Goal: Task Accomplishment & Management: Manage account settings

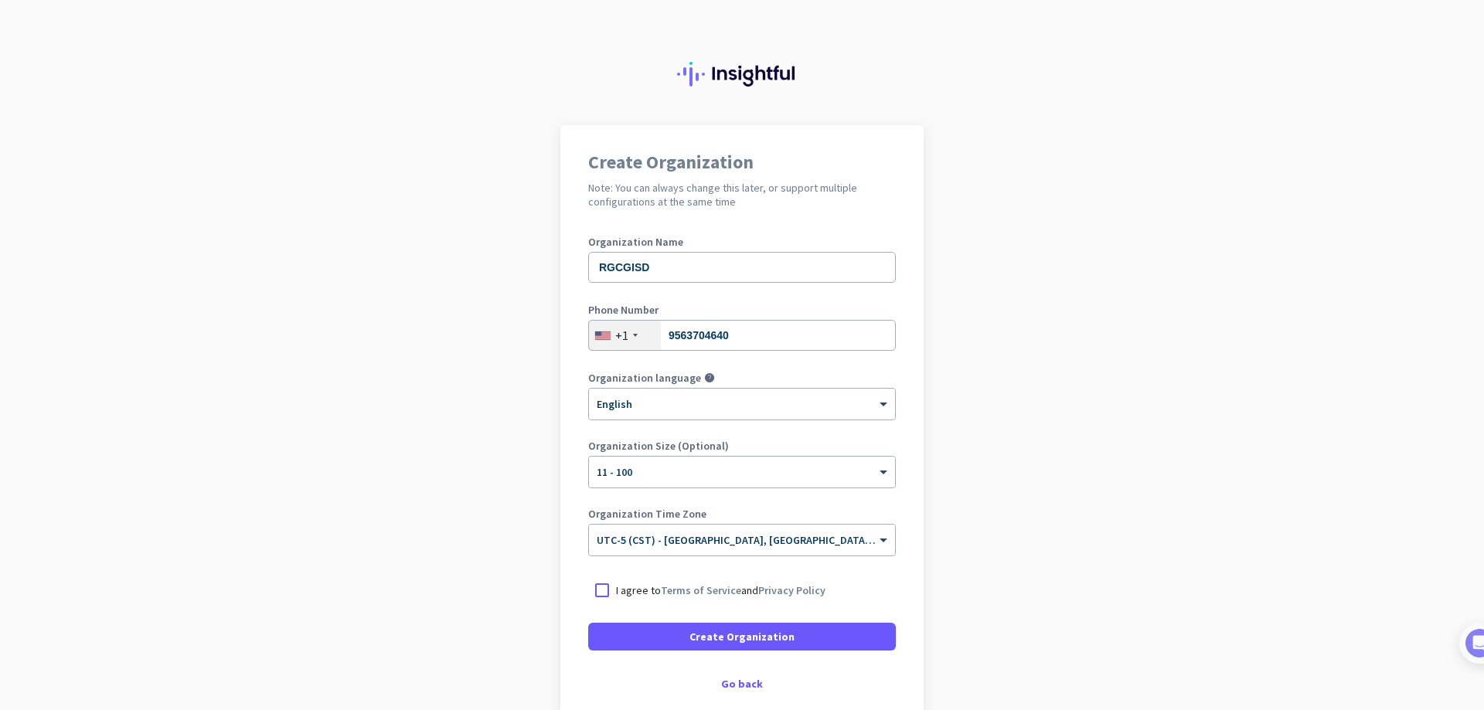
scroll to position [77, 0]
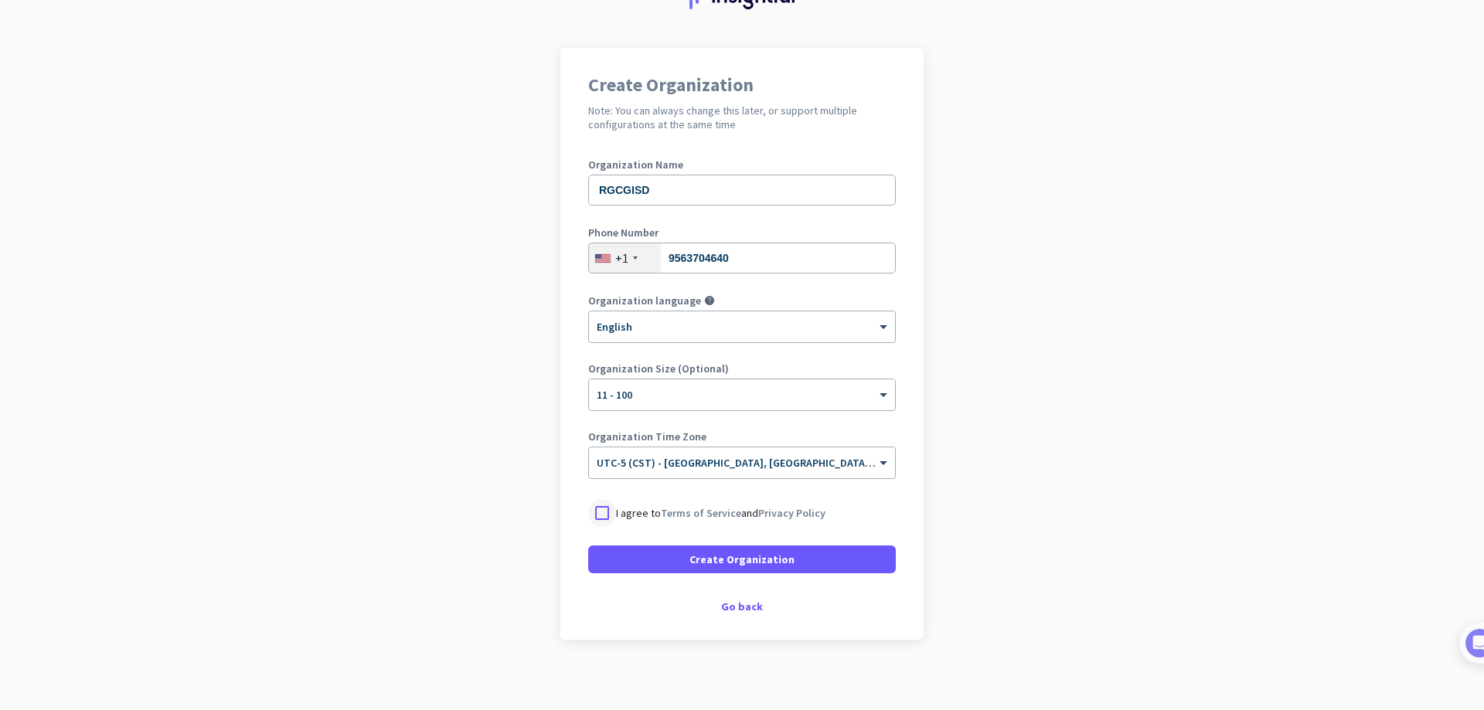
click at [599, 512] on div at bounding box center [602, 513] width 28 height 28
click at [762, 564] on span "Create Organization" at bounding box center [742, 559] width 105 height 15
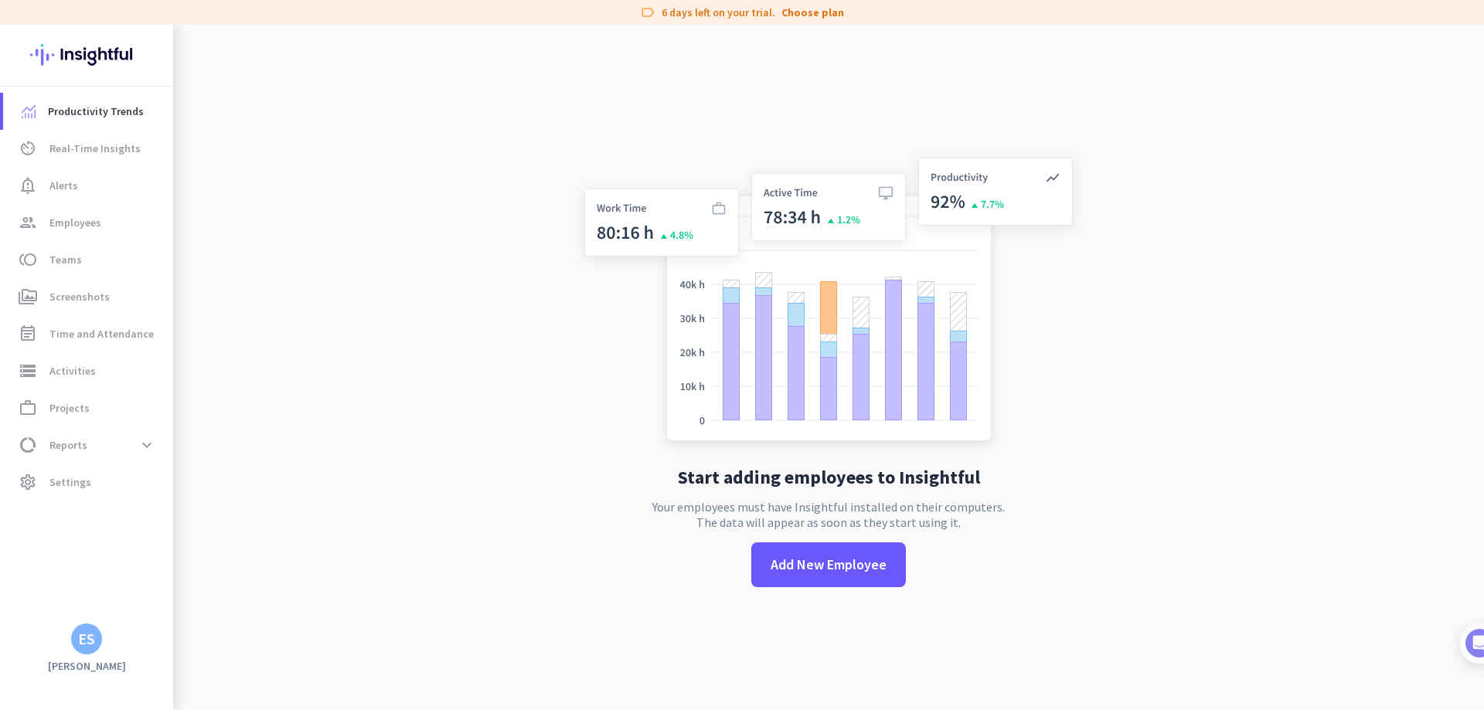
click at [90, 632] on div "ES" at bounding box center [86, 639] width 17 height 15
click at [818, 18] on div at bounding box center [742, 355] width 1484 height 710
click at [818, 11] on link "Choose plan" at bounding box center [812, 12] width 63 height 15
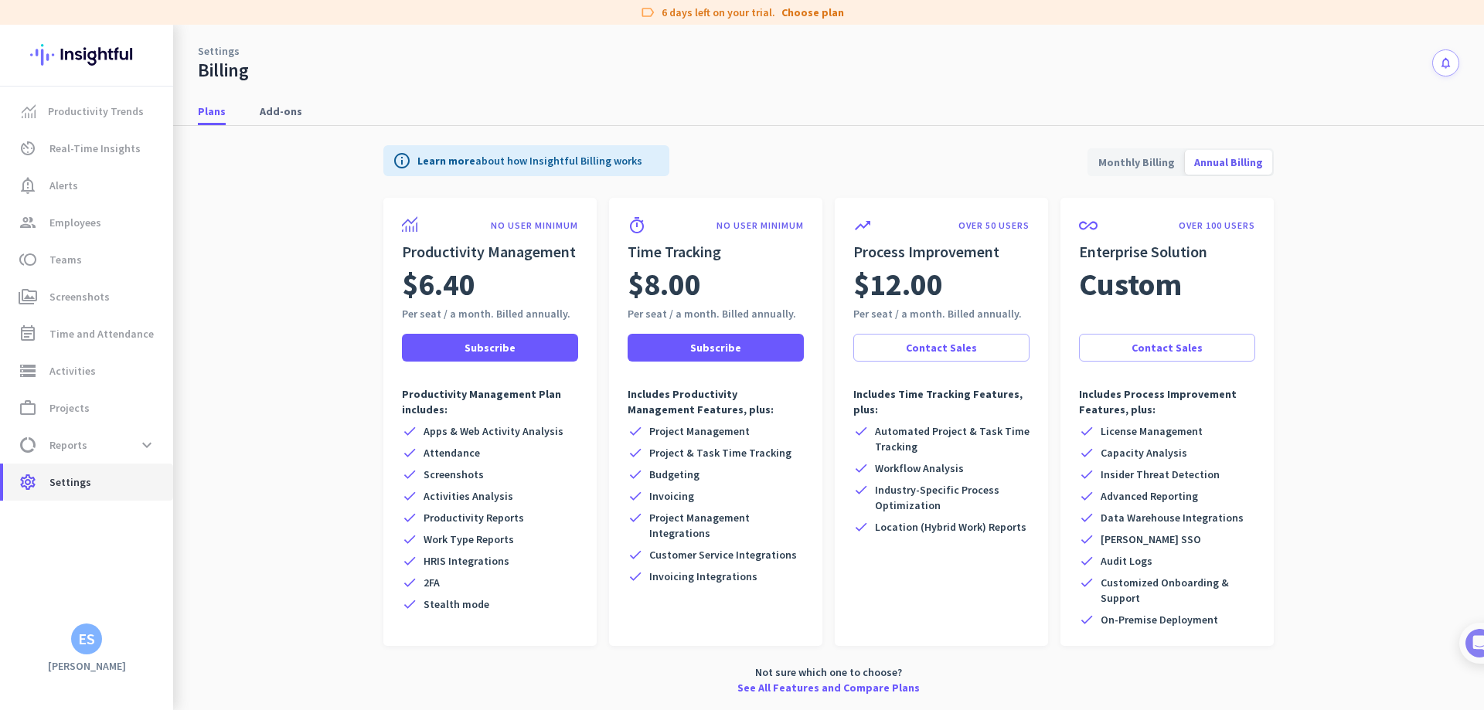
click at [63, 482] on span "Settings" at bounding box center [70, 482] width 42 height 19
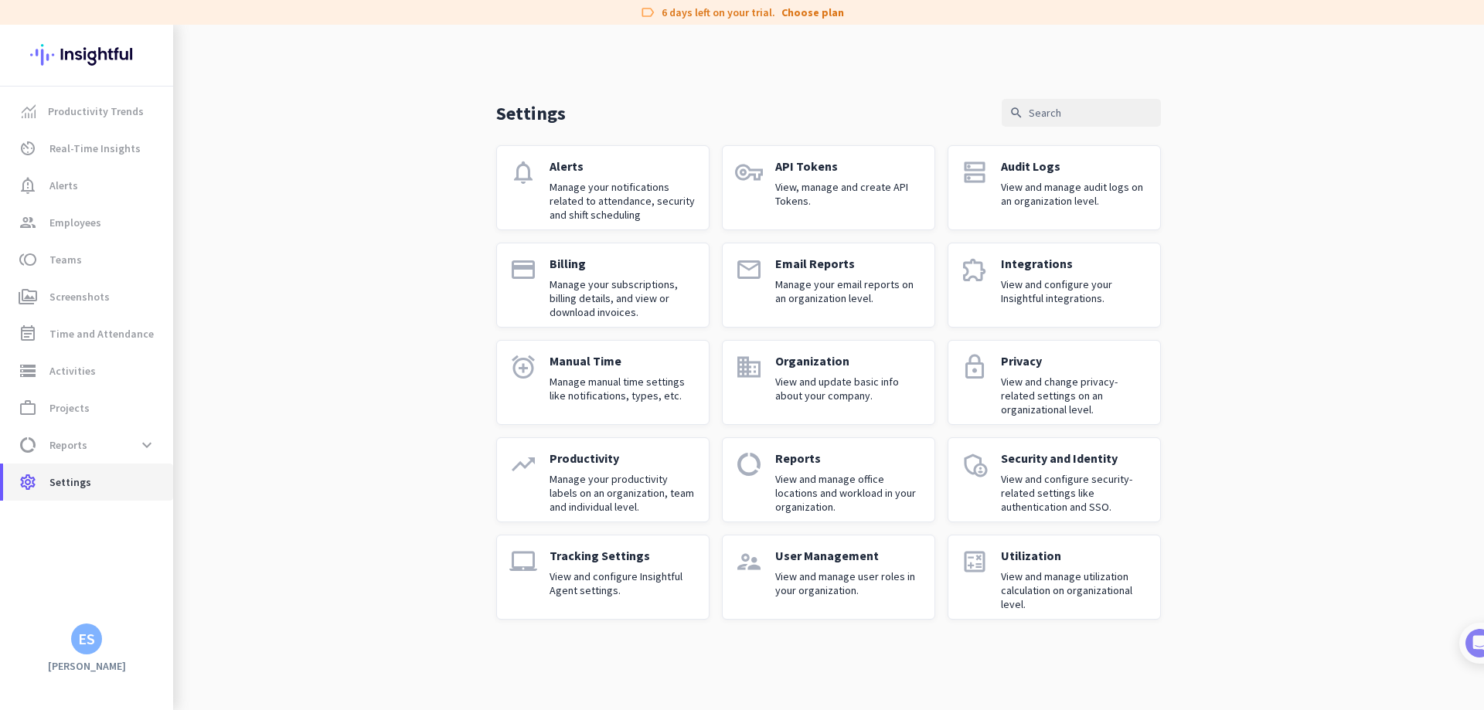
click at [66, 481] on span "Settings" at bounding box center [70, 482] width 42 height 19
click at [94, 638] on div "ES" at bounding box center [86, 639] width 17 height 15
click at [146, 607] on span "Sign out" at bounding box center [169, 610] width 94 height 14
